Goal: Transaction & Acquisition: Purchase product/service

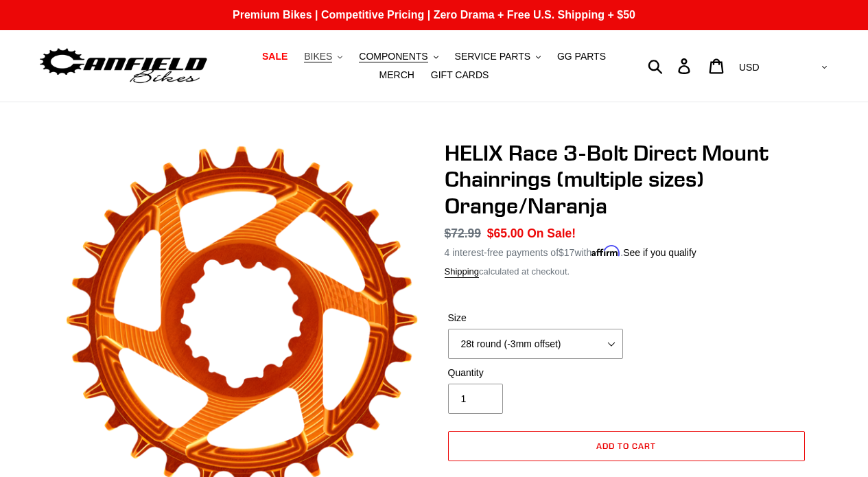
click at [328, 55] on span "BIKES" at bounding box center [318, 57] width 28 height 12
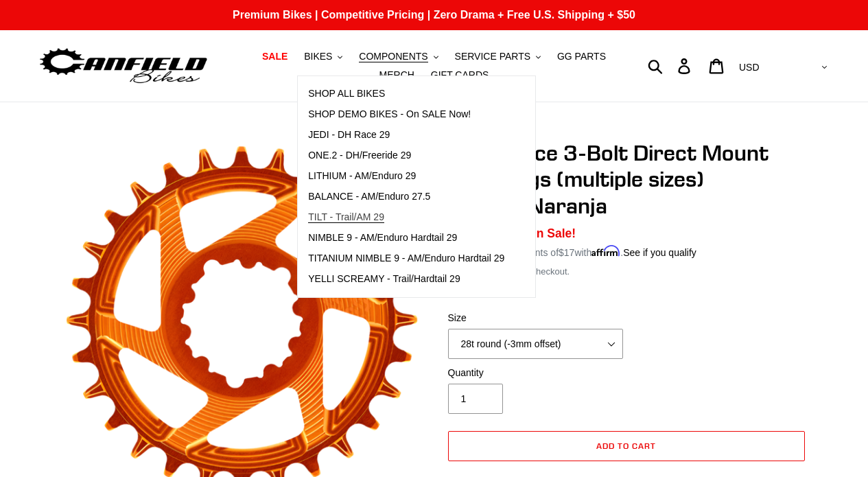
click at [362, 213] on span "TILT - Trail/AM 29" at bounding box center [346, 217] width 76 height 12
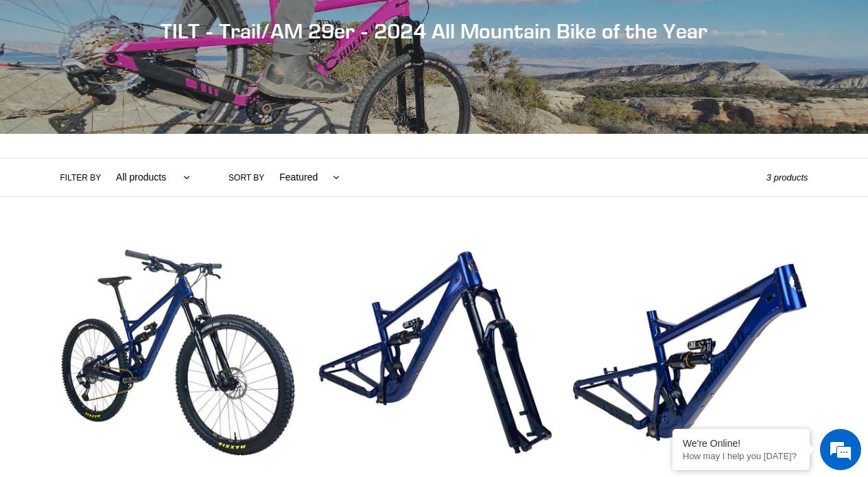
scroll to position [212, 0]
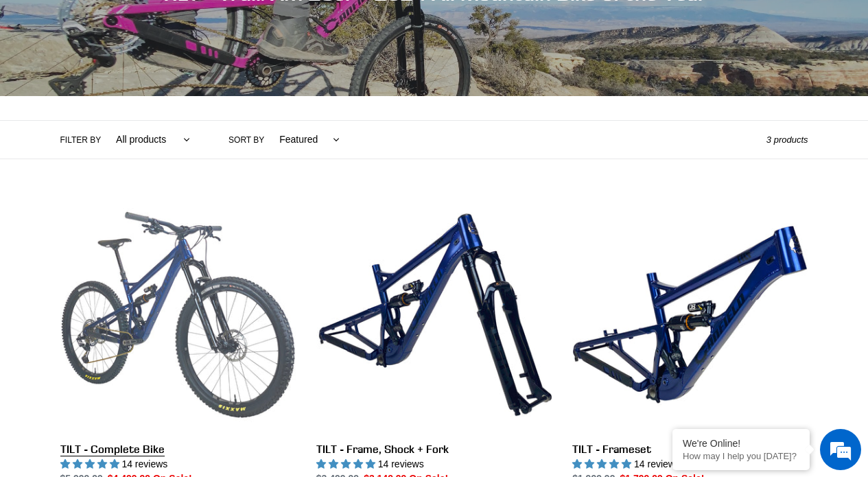
click at [220, 255] on link "TILT - Complete Bike" at bounding box center [177, 357] width 235 height 321
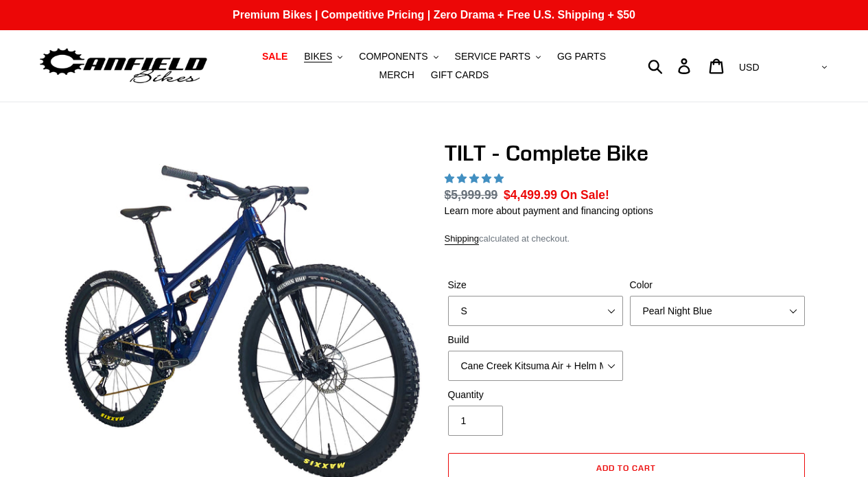
select select "highest-rating"
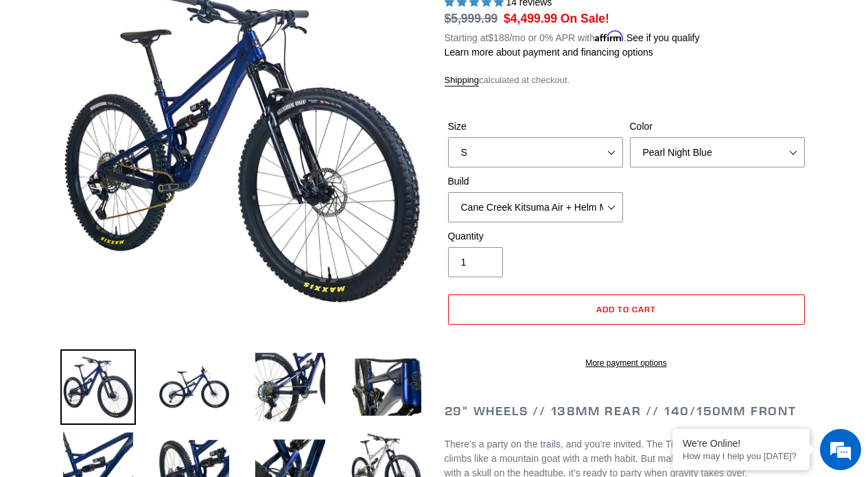
scroll to position [180, 0]
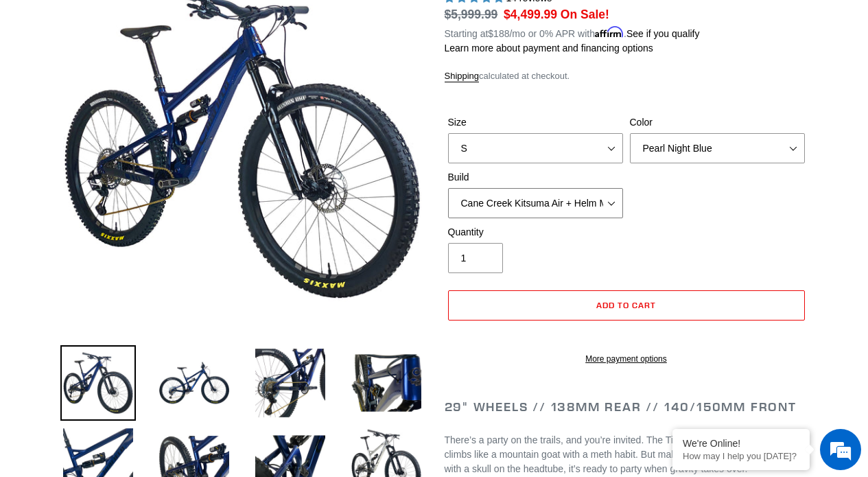
click at [583, 194] on select "Cane Creek Kitsuma Air + Helm MKII 140 + SRAM GX Cane Creek Kitsuma Air + Helm …" at bounding box center [535, 203] width 175 height 30
click at [448, 188] on select "Cane Creek Kitsuma Air + Helm MKII 140 + SRAM GX Cane Creek Kitsuma Air + Helm …" at bounding box center [535, 203] width 175 height 30
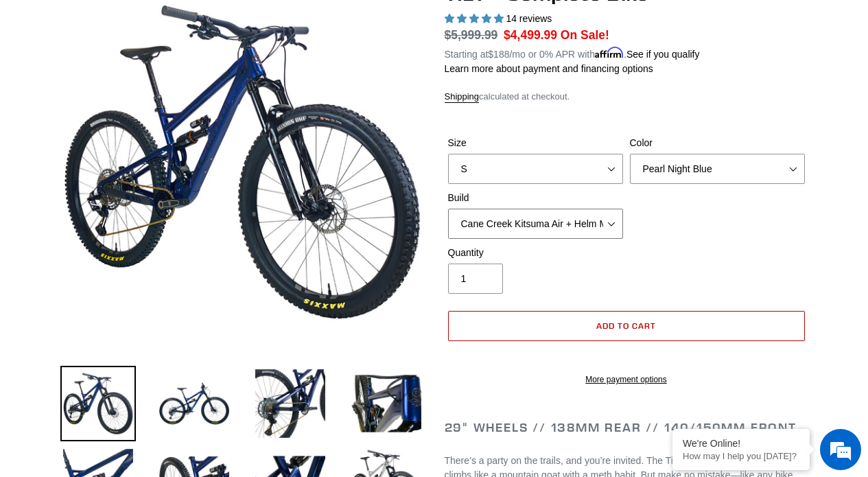
scroll to position [163, 0]
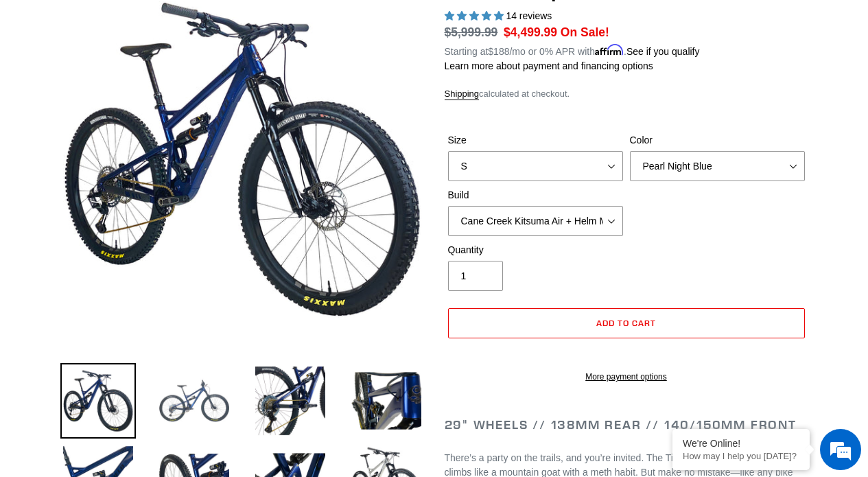
click at [194, 395] on img at bounding box center [193, 400] width 75 height 75
